Goal: Task Accomplishment & Management: Use online tool/utility

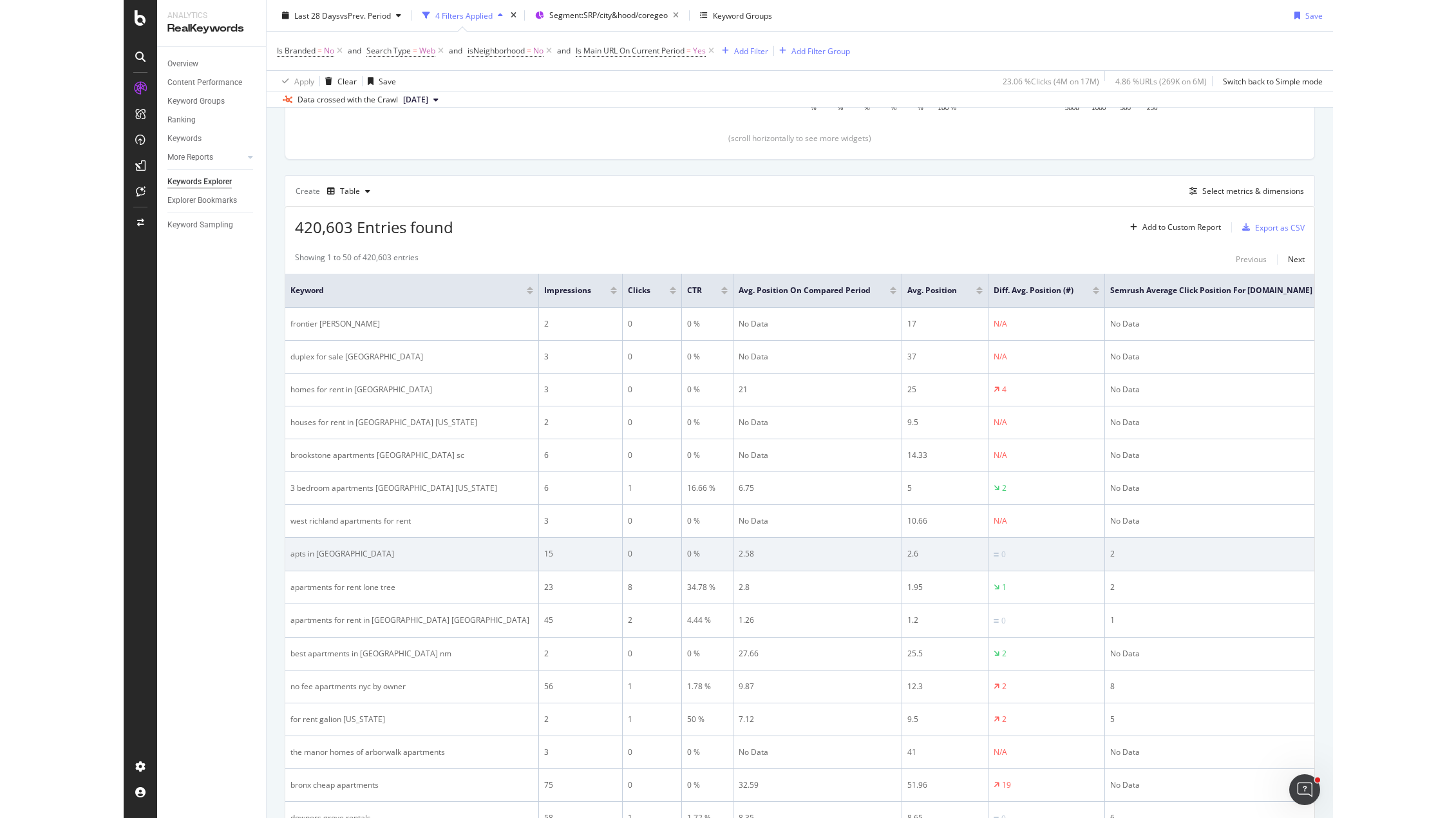
scroll to position [322, 0]
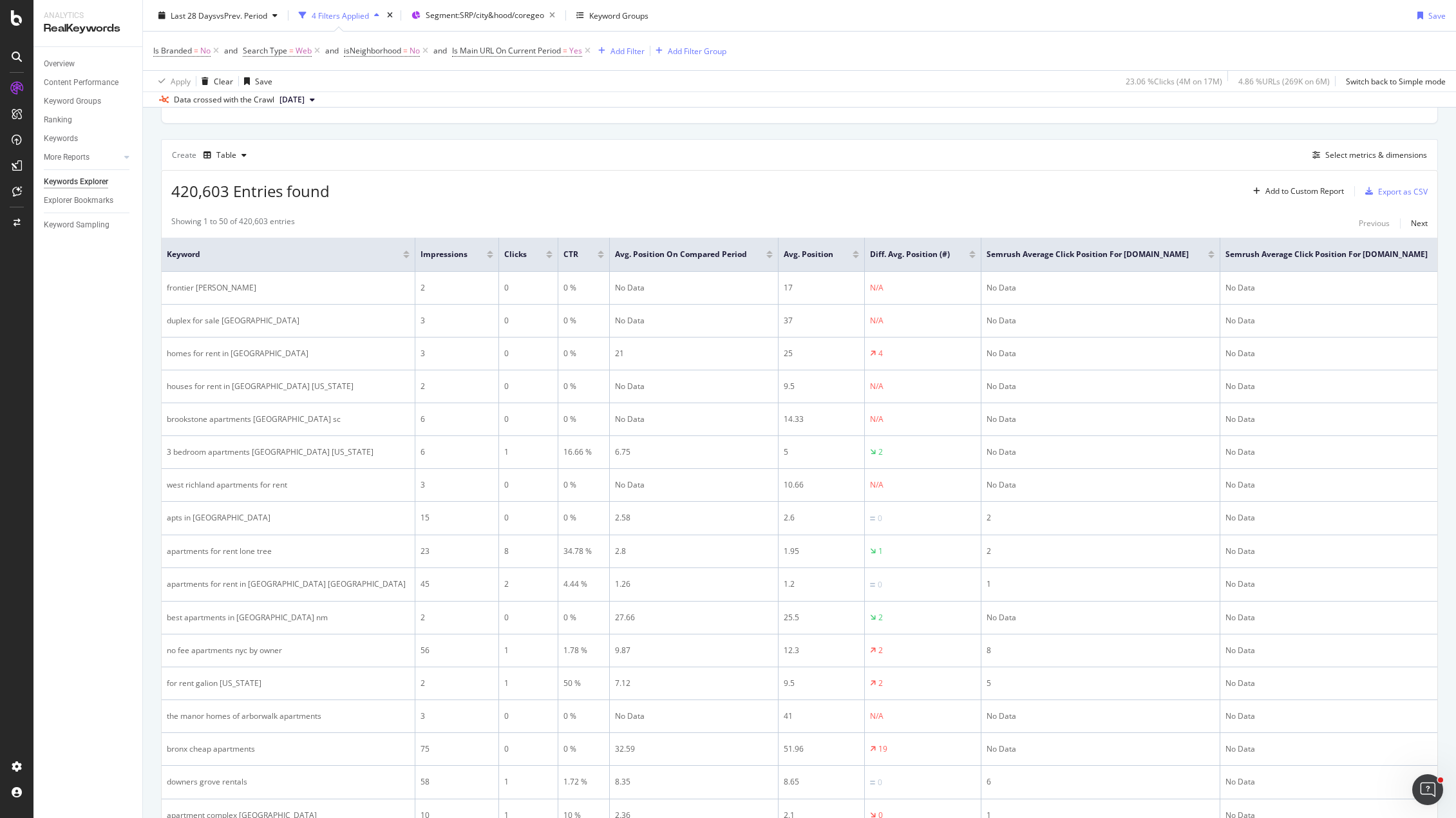
click at [487, 257] on div at bounding box center [491, 257] width 7 height 3
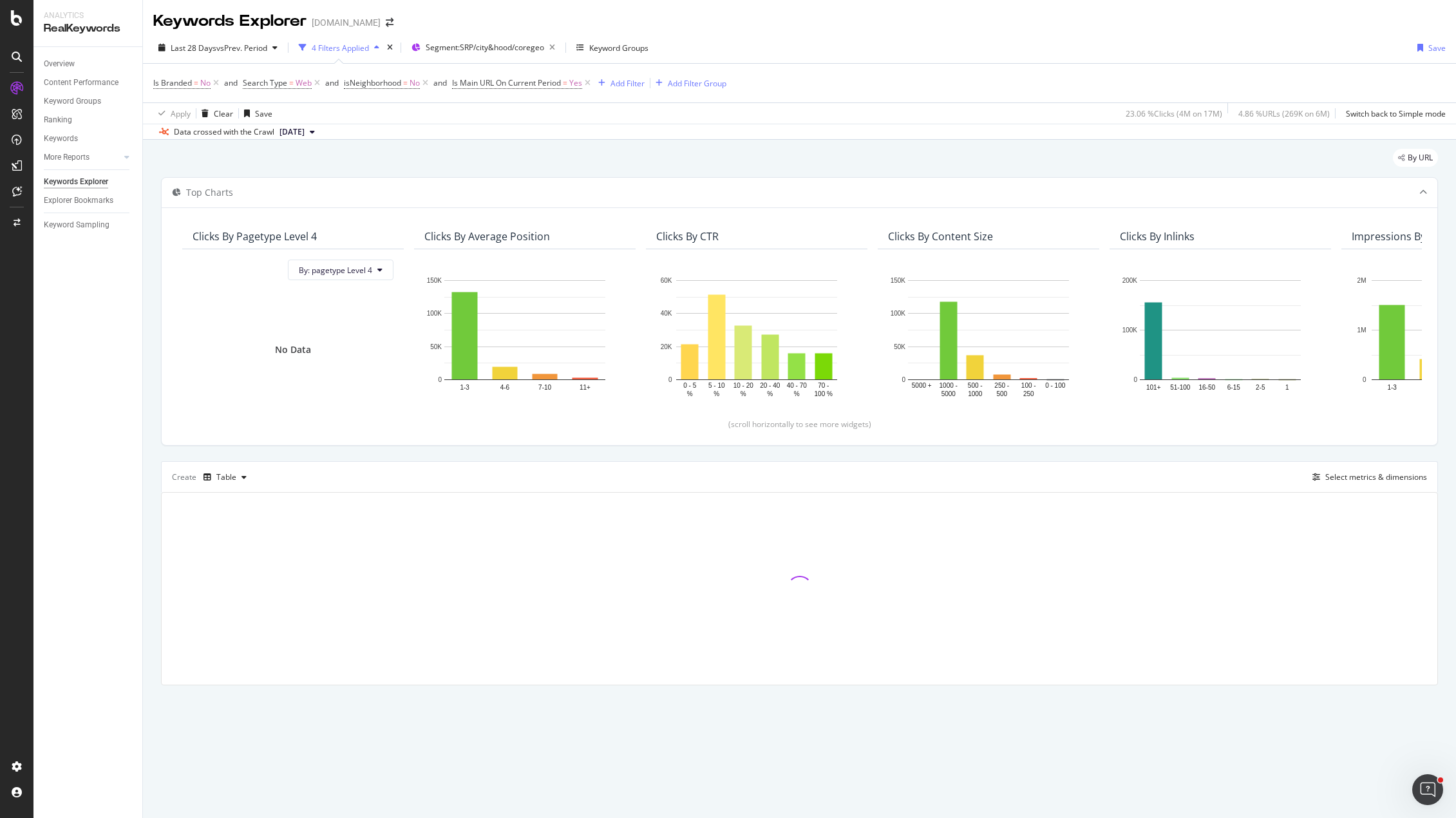
click at [759, 113] on div "Apply Clear Save 23.06 % Clicks ( 4M on 17M ) 4.86 % URLs ( 269K on 6M ) Switch…" at bounding box center [799, 113] width 1313 height 21
click at [897, 154] on div "By URL" at bounding box center [800, 163] width 1277 height 28
click at [561, 84] on span "Is Main URL On Current Period" at bounding box center [507, 82] width 109 height 11
click at [460, 80] on icon at bounding box center [461, 81] width 4 height 8
click at [546, 171] on span "Keyword" at bounding box center [542, 170] width 31 height 11
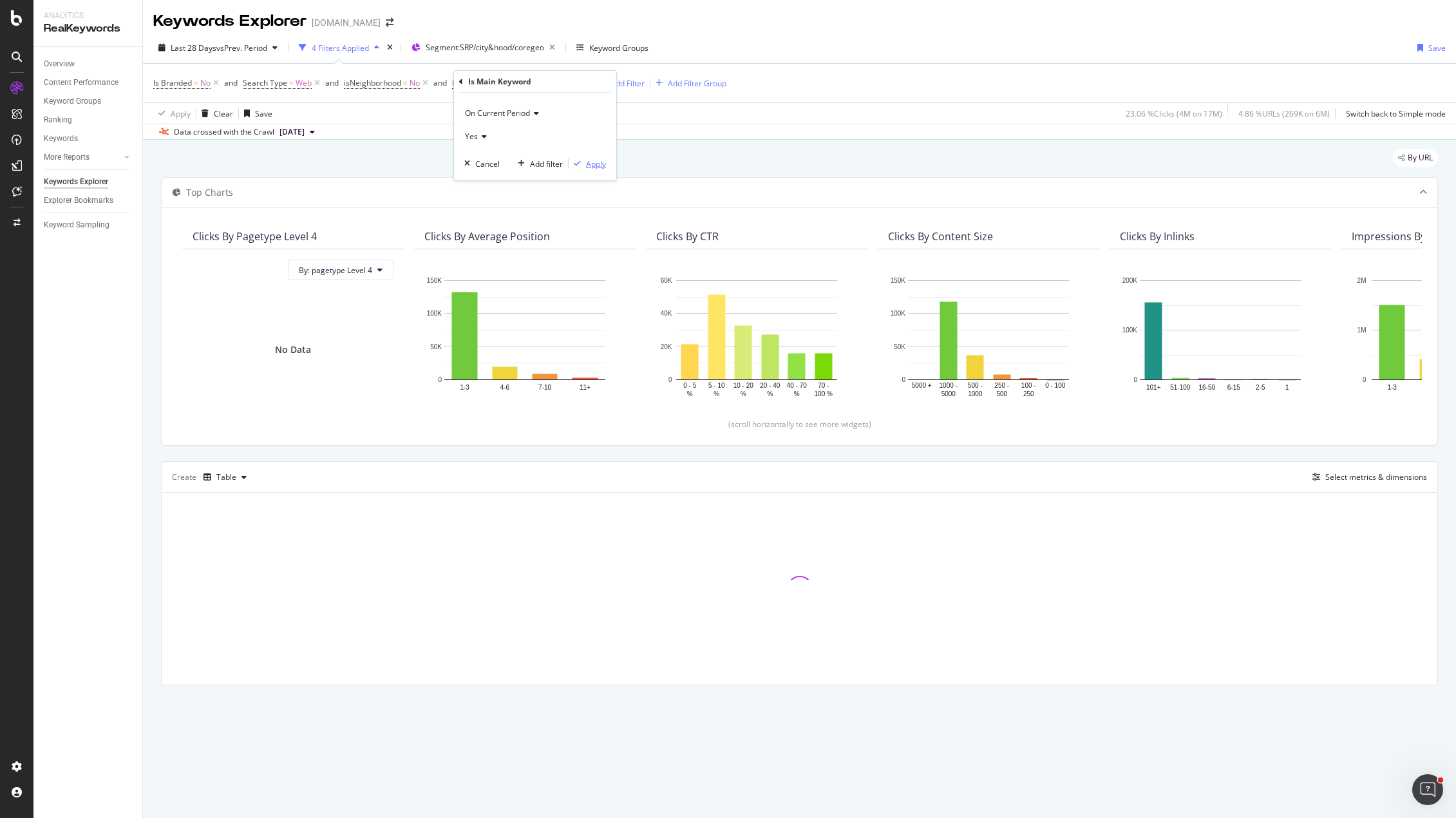
click at [593, 165] on div "Apply" at bounding box center [596, 164] width 20 height 11
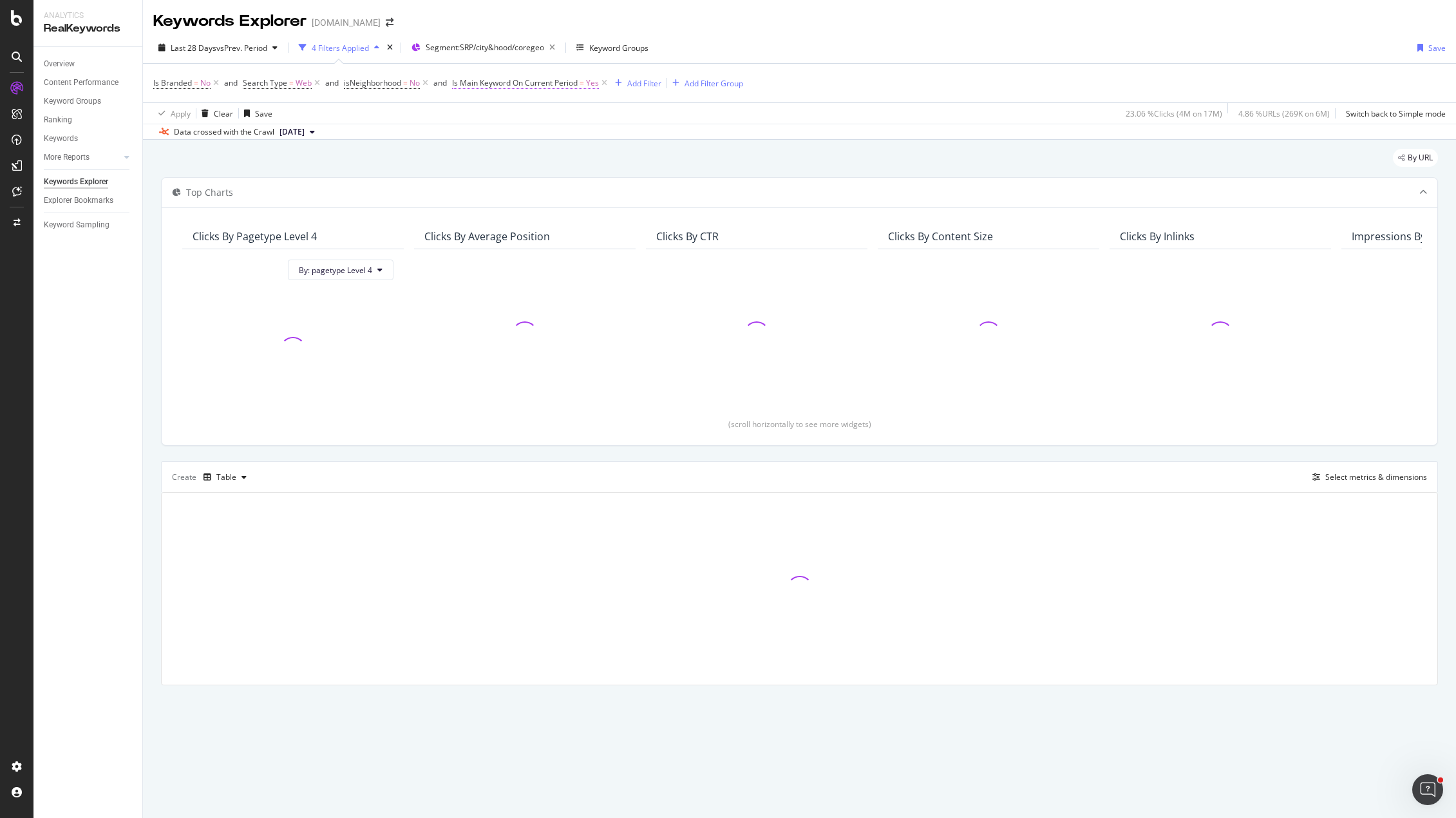
click at [584, 84] on span "=" at bounding box center [582, 82] width 4 height 11
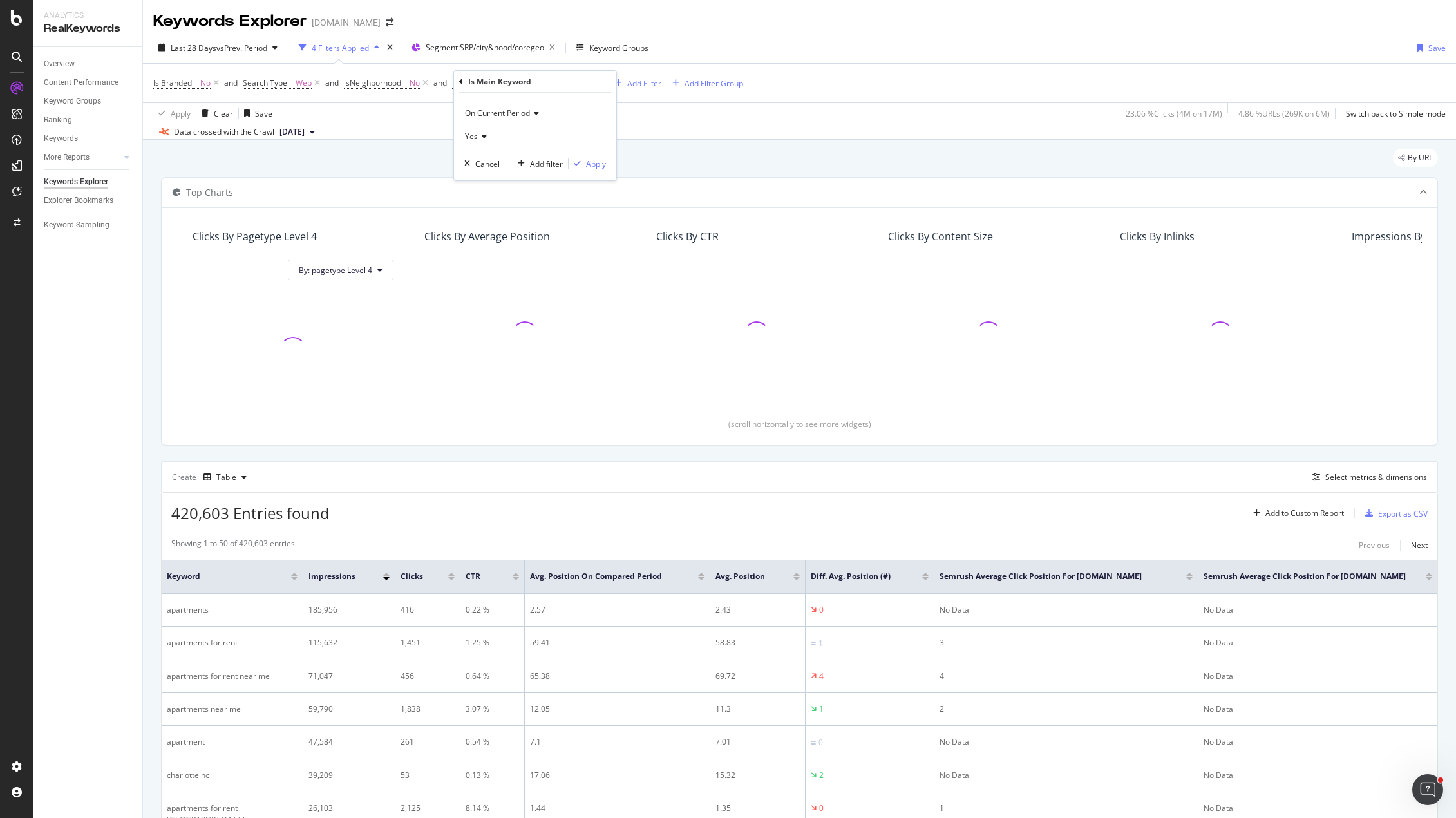
click at [461, 81] on icon at bounding box center [461, 81] width 4 height 8
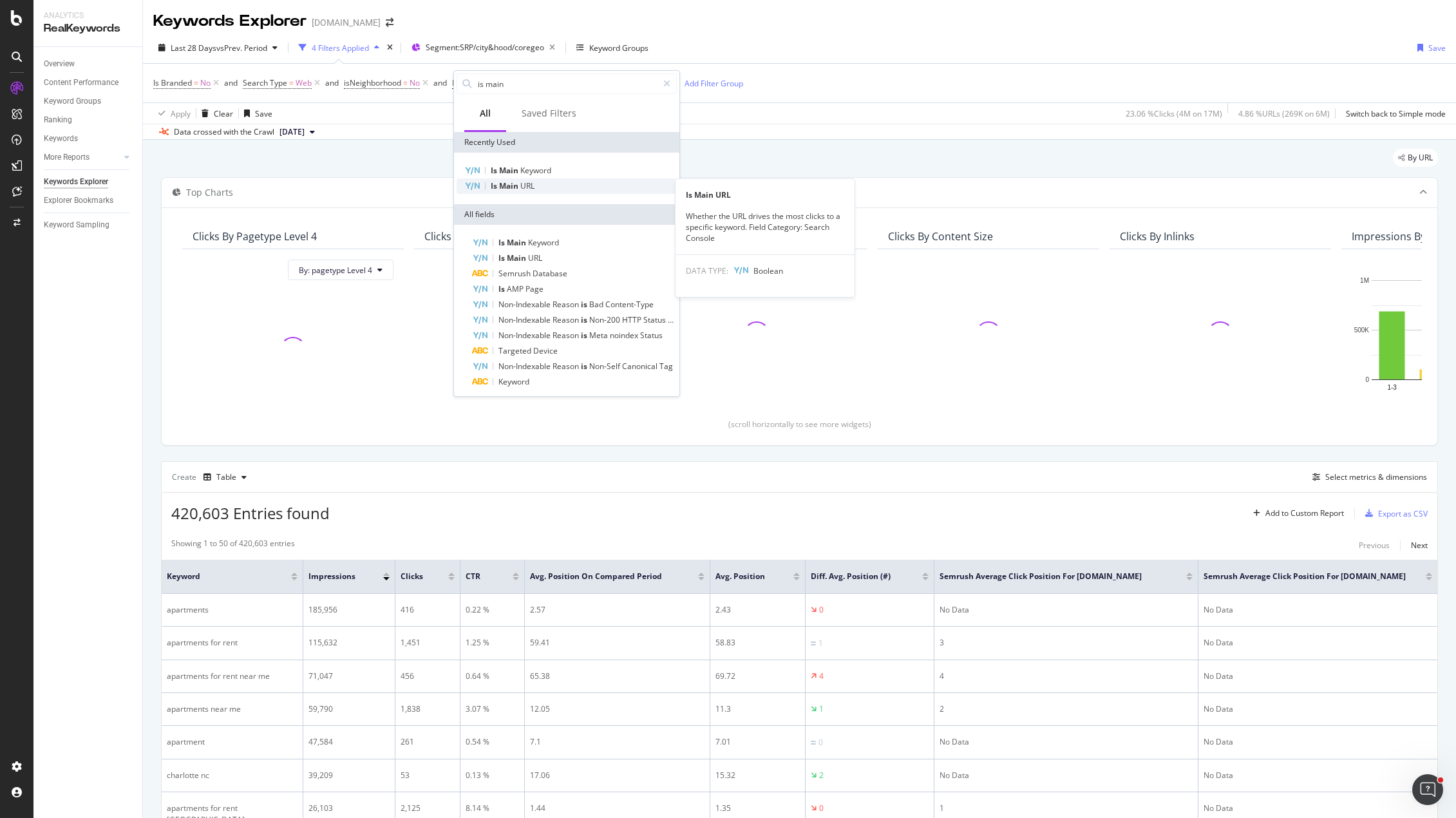
type input "is main"
click at [524, 186] on span "URL" at bounding box center [527, 185] width 14 height 11
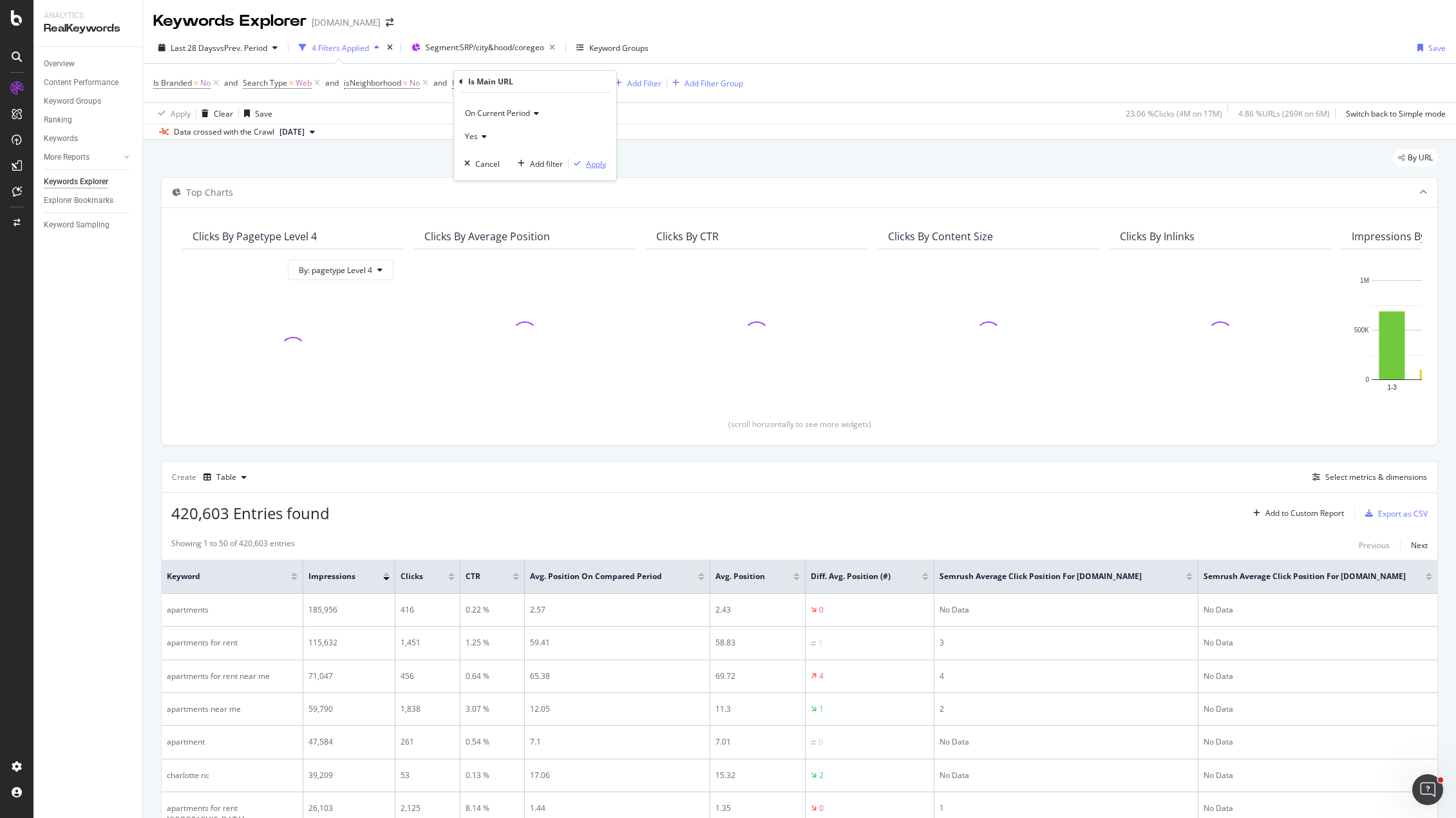
click at [594, 164] on div "Apply" at bounding box center [596, 164] width 20 height 11
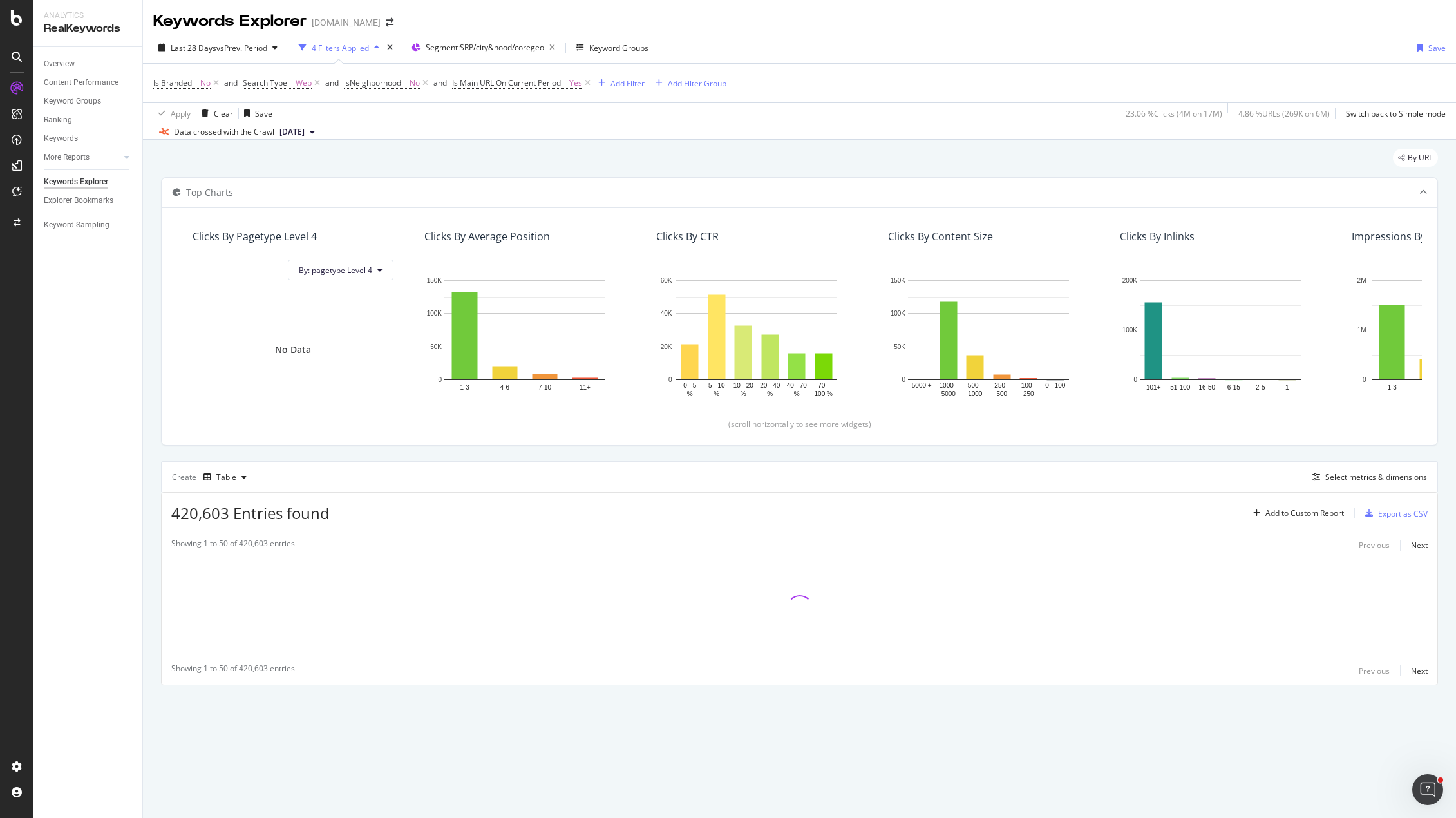
click at [1004, 459] on div "Top Charts Clicks By pagetype Level 4 By: pagetype Level 4 No Data Clicks By Av…" at bounding box center [800, 431] width 1277 height 508
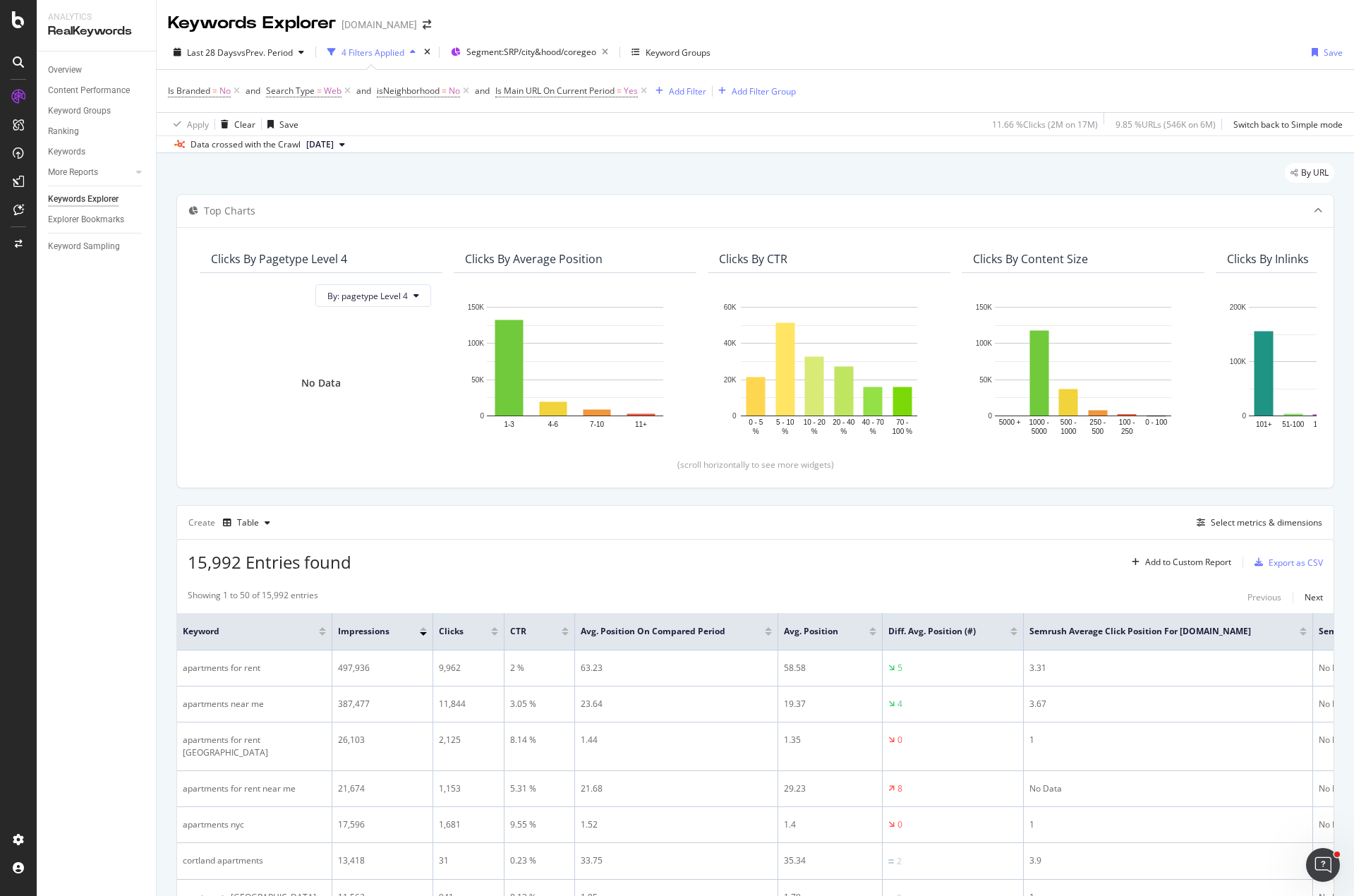
drag, startPoint x: 807, startPoint y: 7, endPoint x: 768, endPoint y: 2, distance: 39.3
click at [807, 9] on div "Keywords Explorer [DOMAIN_NAME]" at bounding box center [755, 17] width 1197 height 36
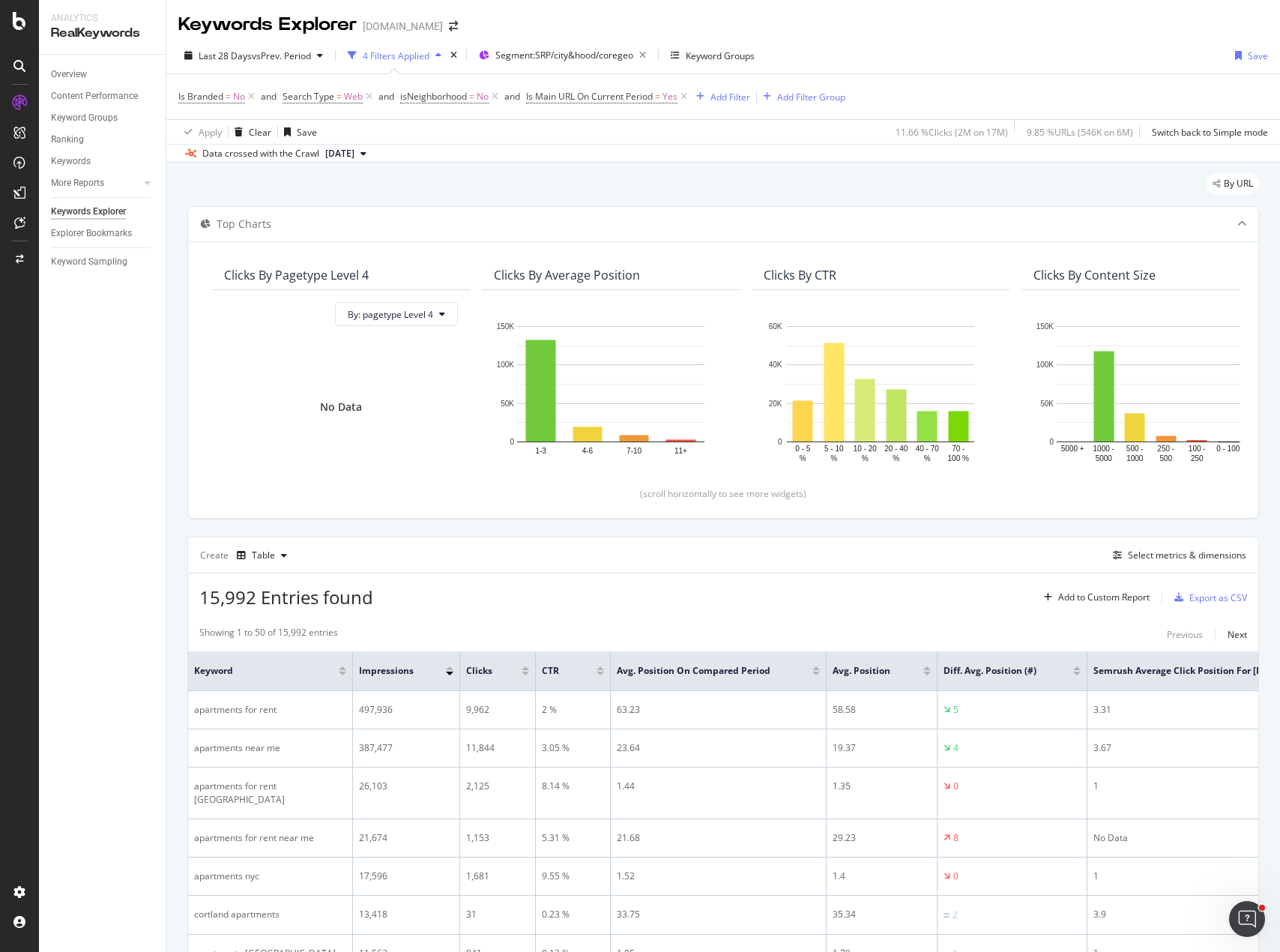
click at [694, 568] on div "Create Table Select metrics & dimensions" at bounding box center [724, 554] width 1072 height 36
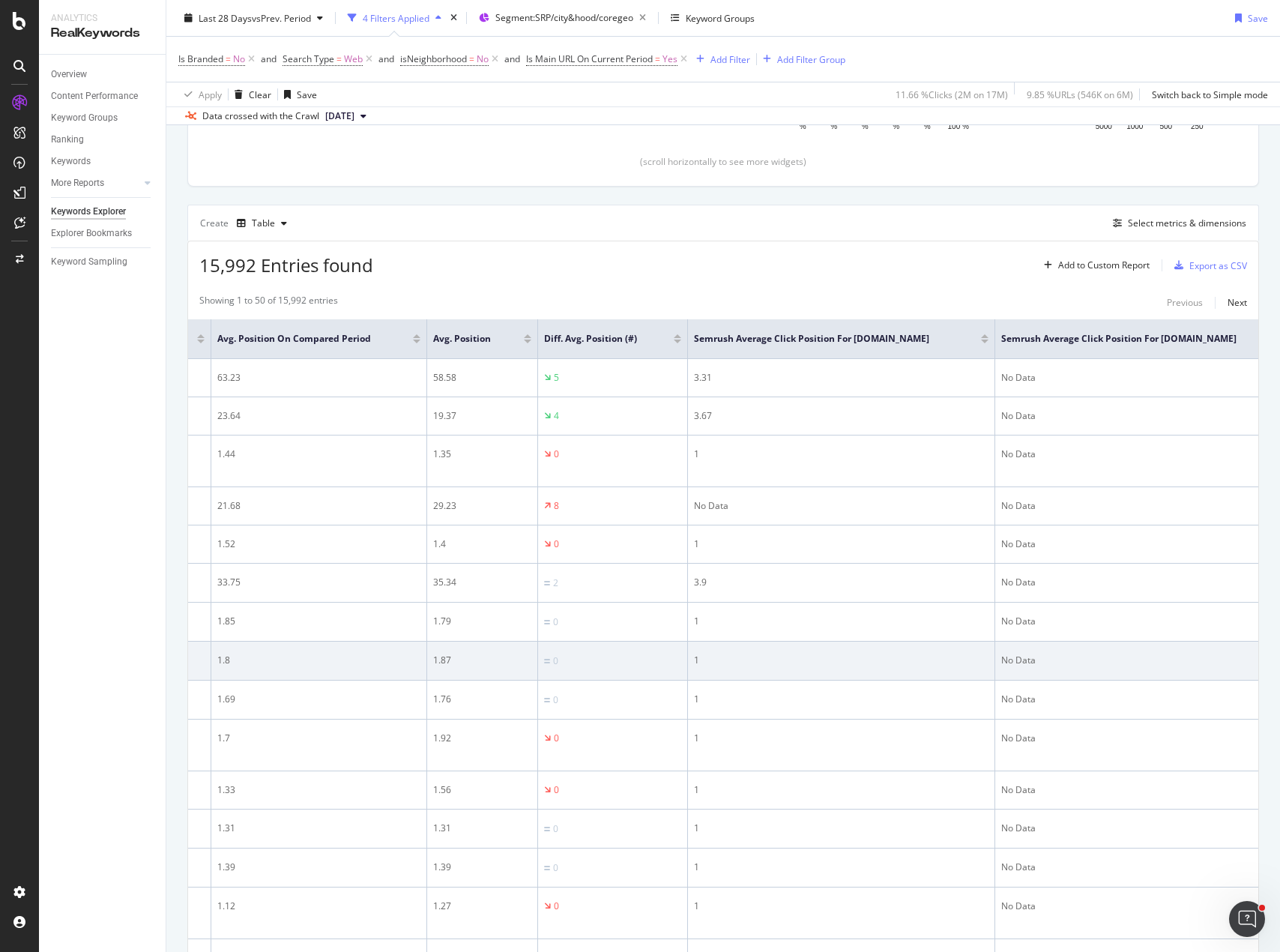
scroll to position [374, 0]
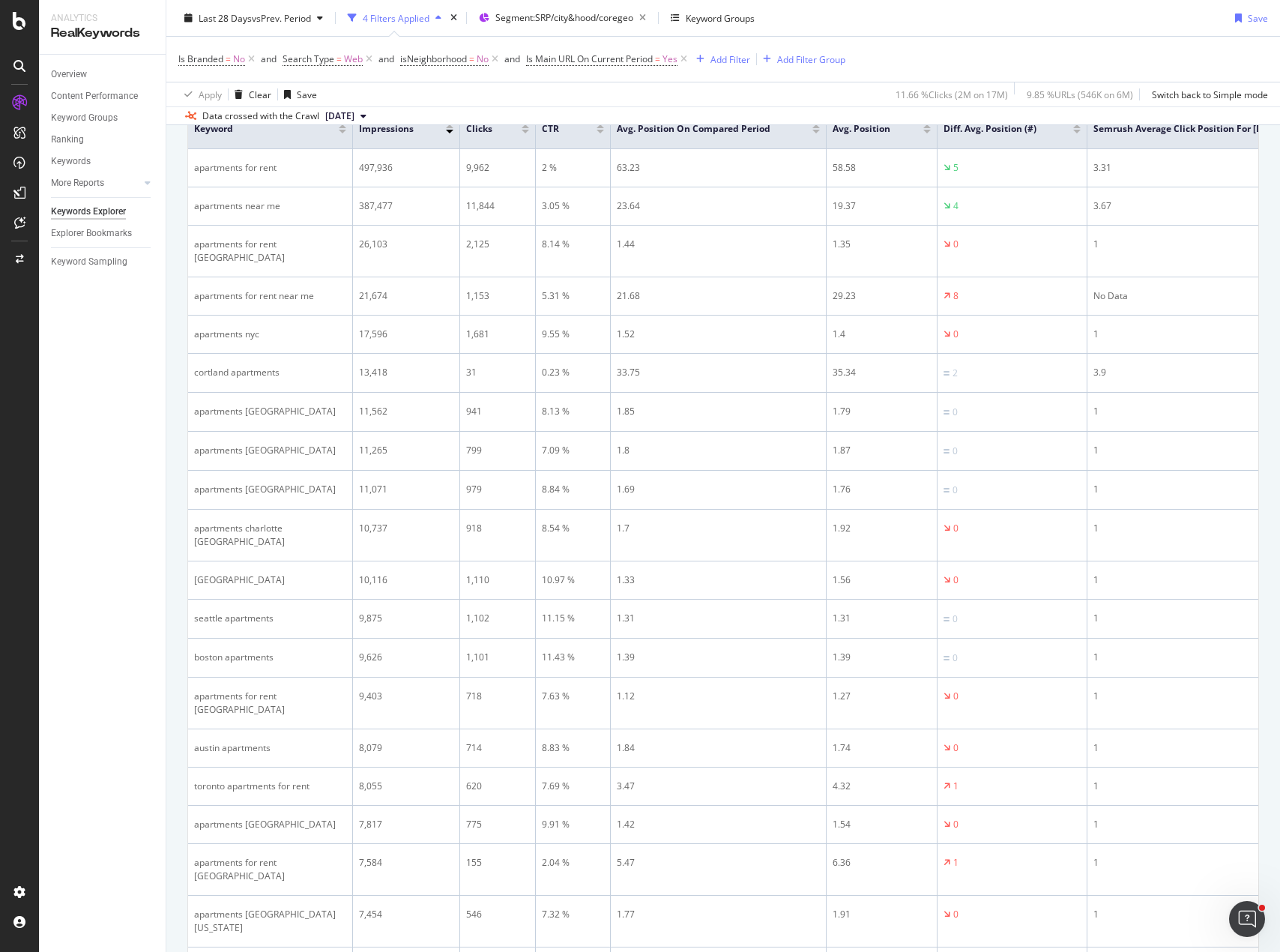
scroll to position [0, 0]
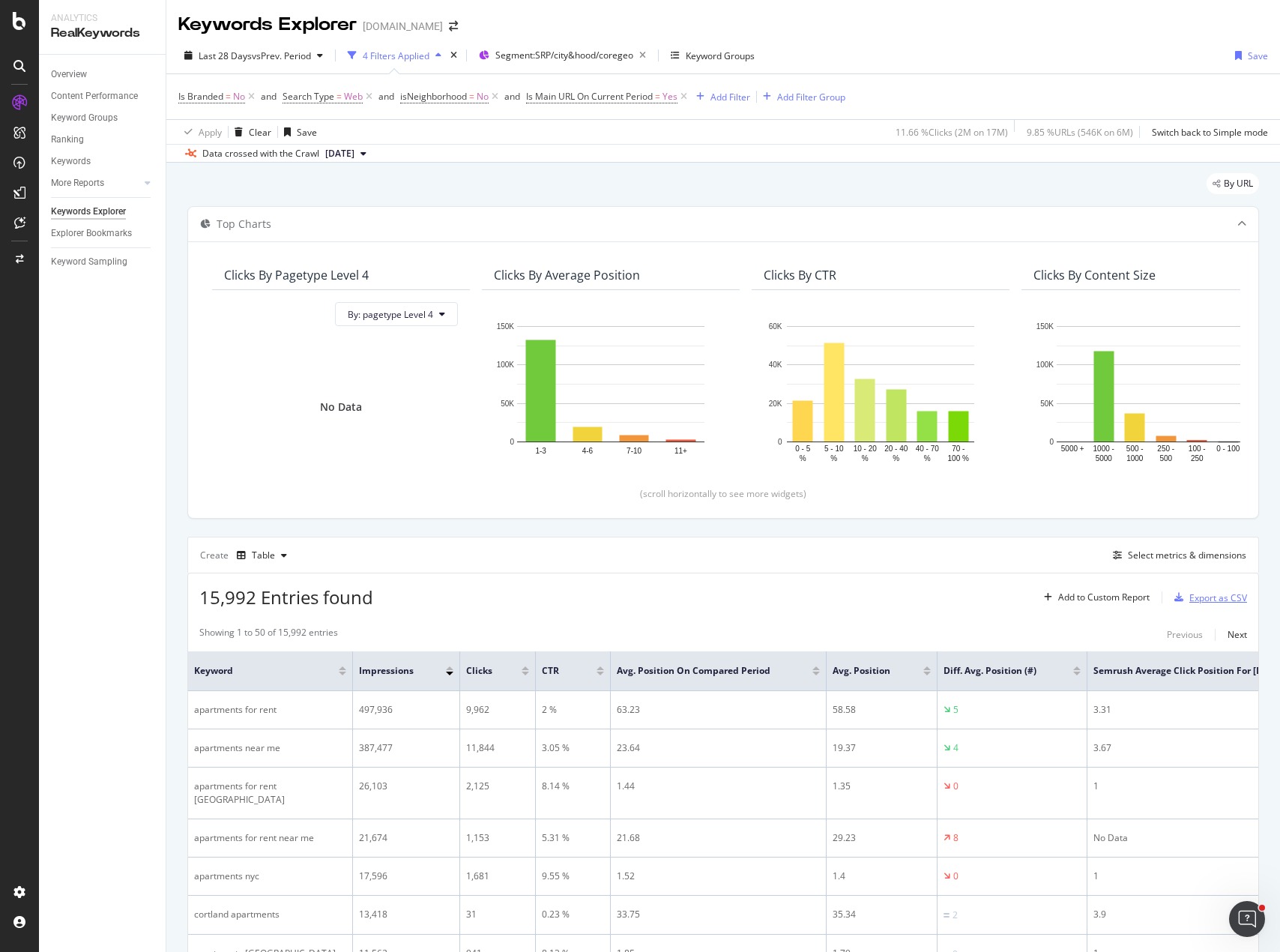
click at [1212, 596] on div "Export as CSV" at bounding box center [1218, 597] width 57 height 13
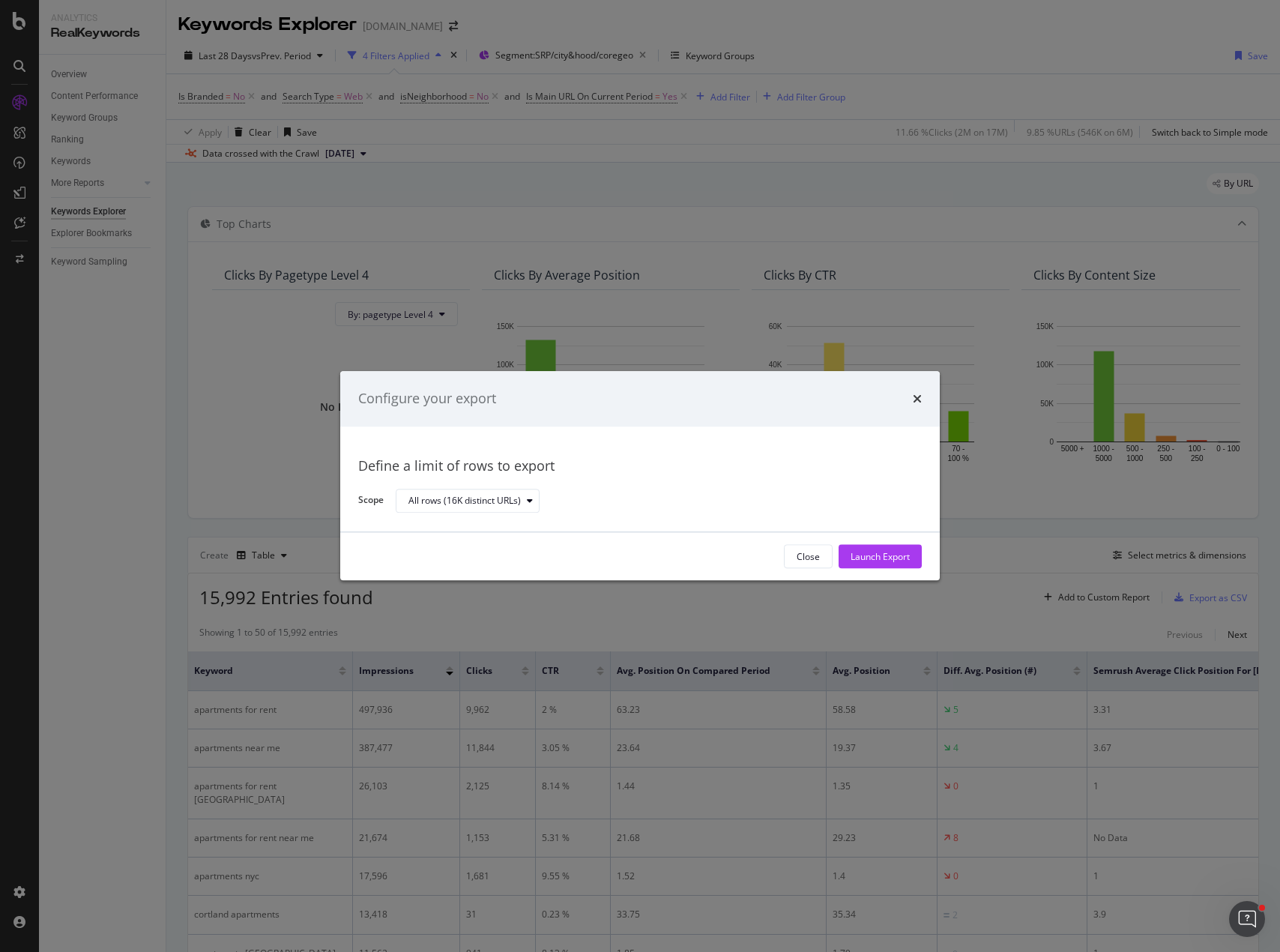
click at [874, 553] on div "Launch Export" at bounding box center [880, 556] width 59 height 13
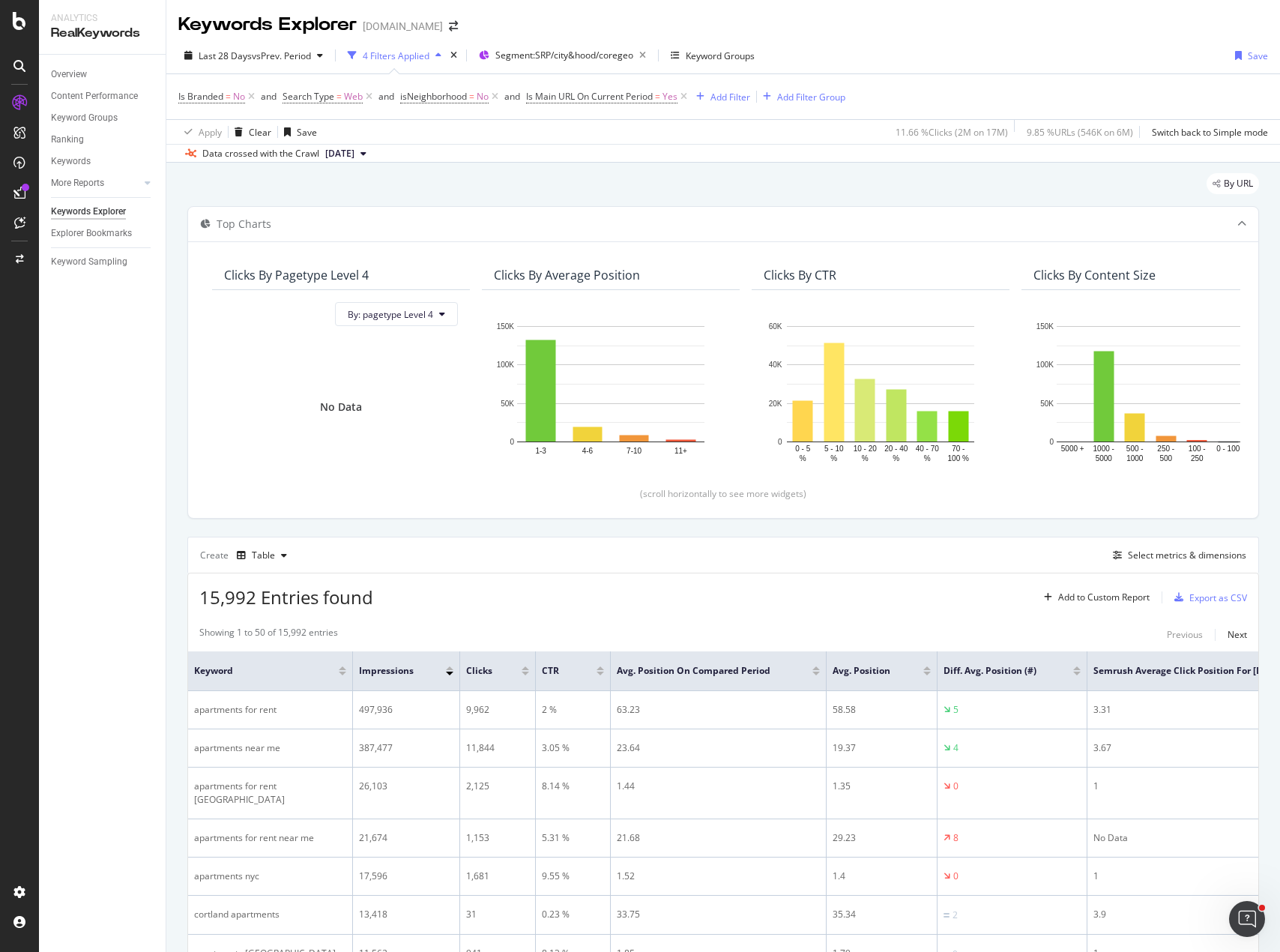
click at [686, 185] on div "By URL" at bounding box center [724, 190] width 1072 height 33
click at [762, 180] on div "By URL" at bounding box center [724, 190] width 1072 height 33
click at [885, 56] on div "Last 28 Days vs Prev. Period 4 Filters Applied Segment: SRP/city&hood/coregeo K…" at bounding box center [723, 58] width 1114 height 30
